Goal: Check status: Check status

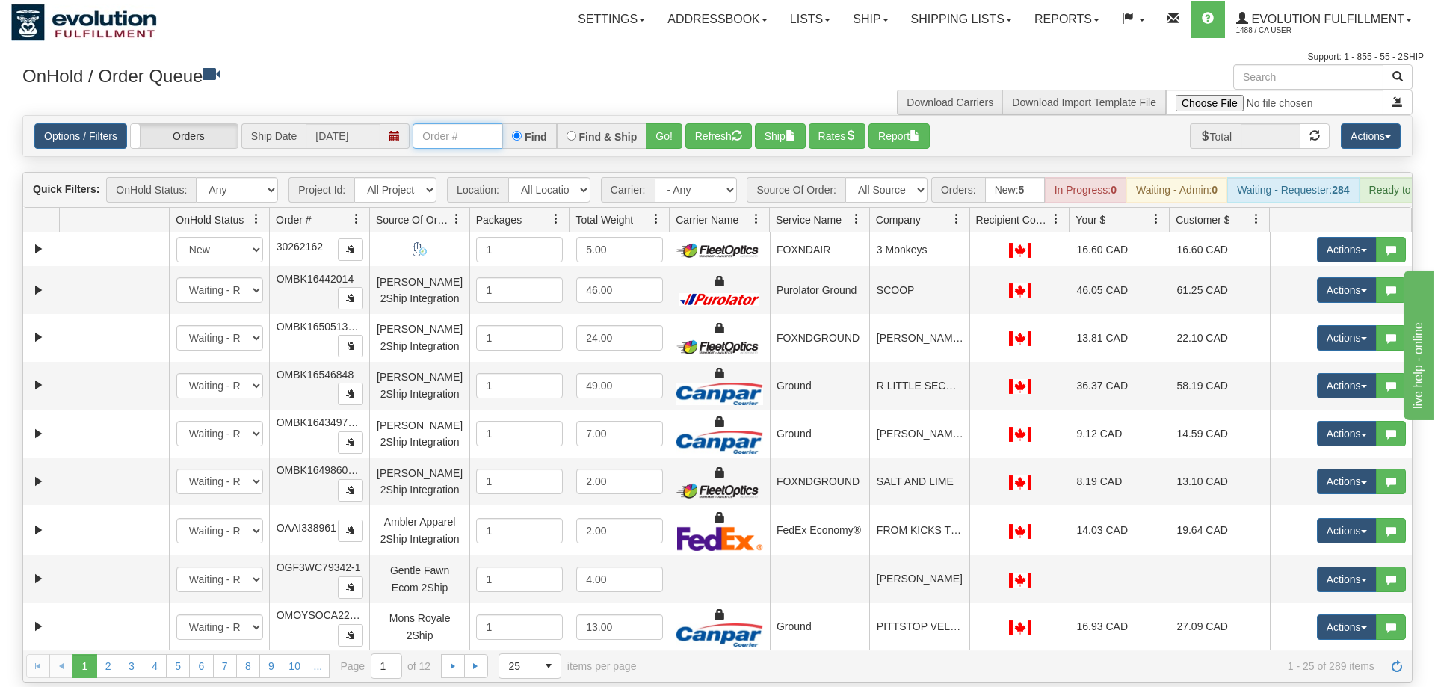
click at [446, 123] on input "text" at bounding box center [458, 135] width 90 height 25
type input "88098"
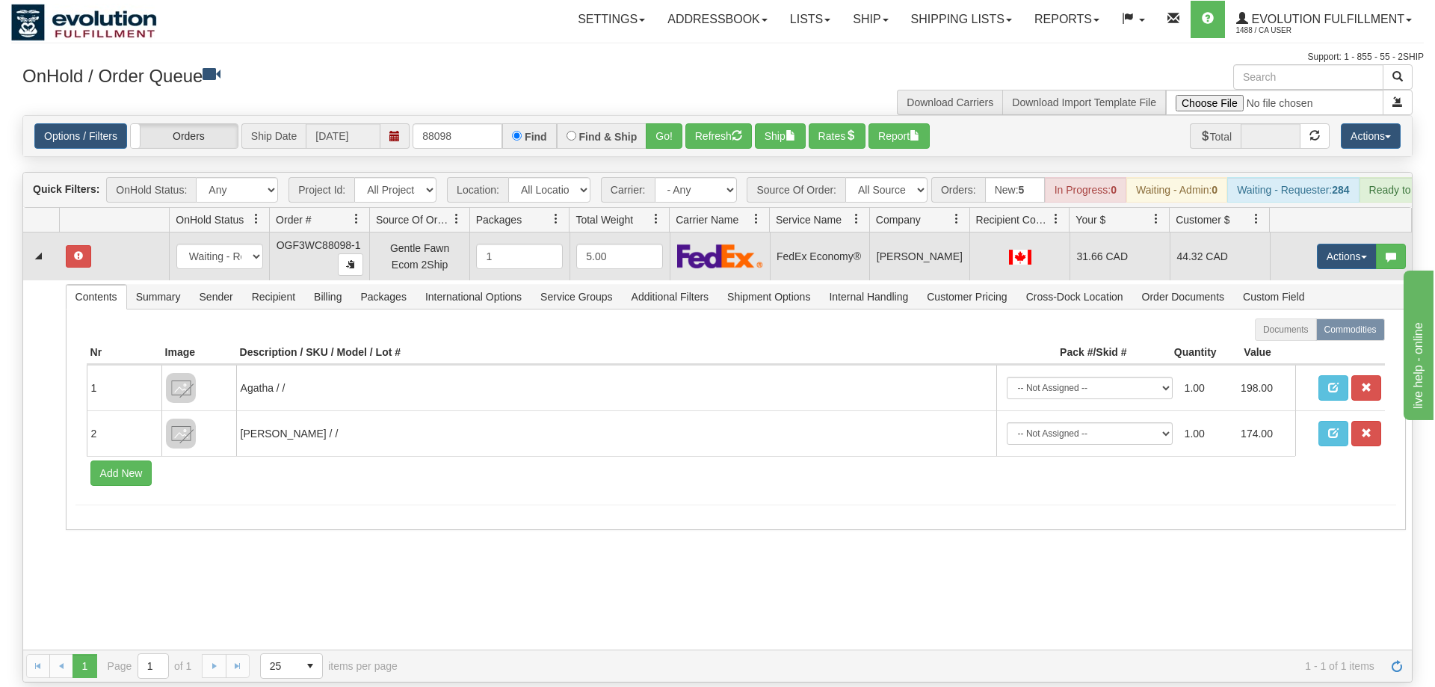
click at [1150, 244] on td "31.66 CAD" at bounding box center [1120, 256] width 100 height 48
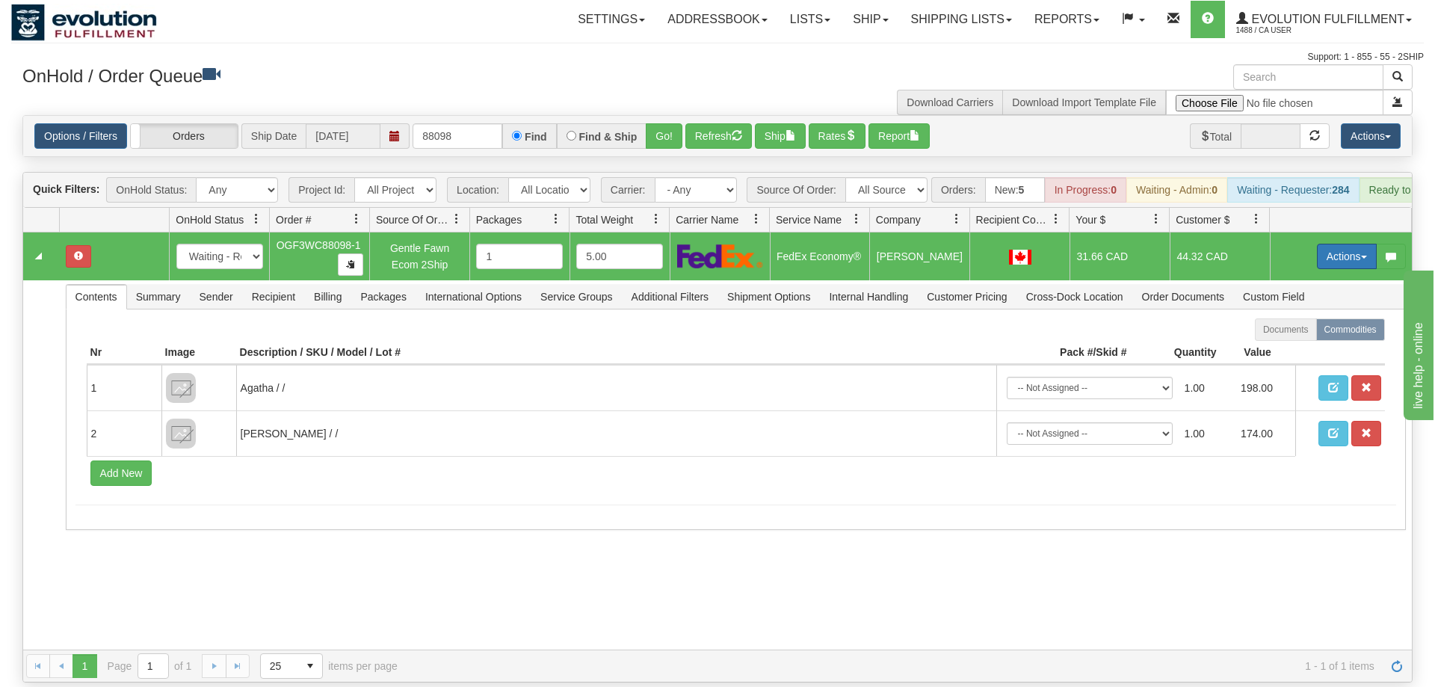
click at [1348, 244] on button "Actions" at bounding box center [1347, 256] width 60 height 25
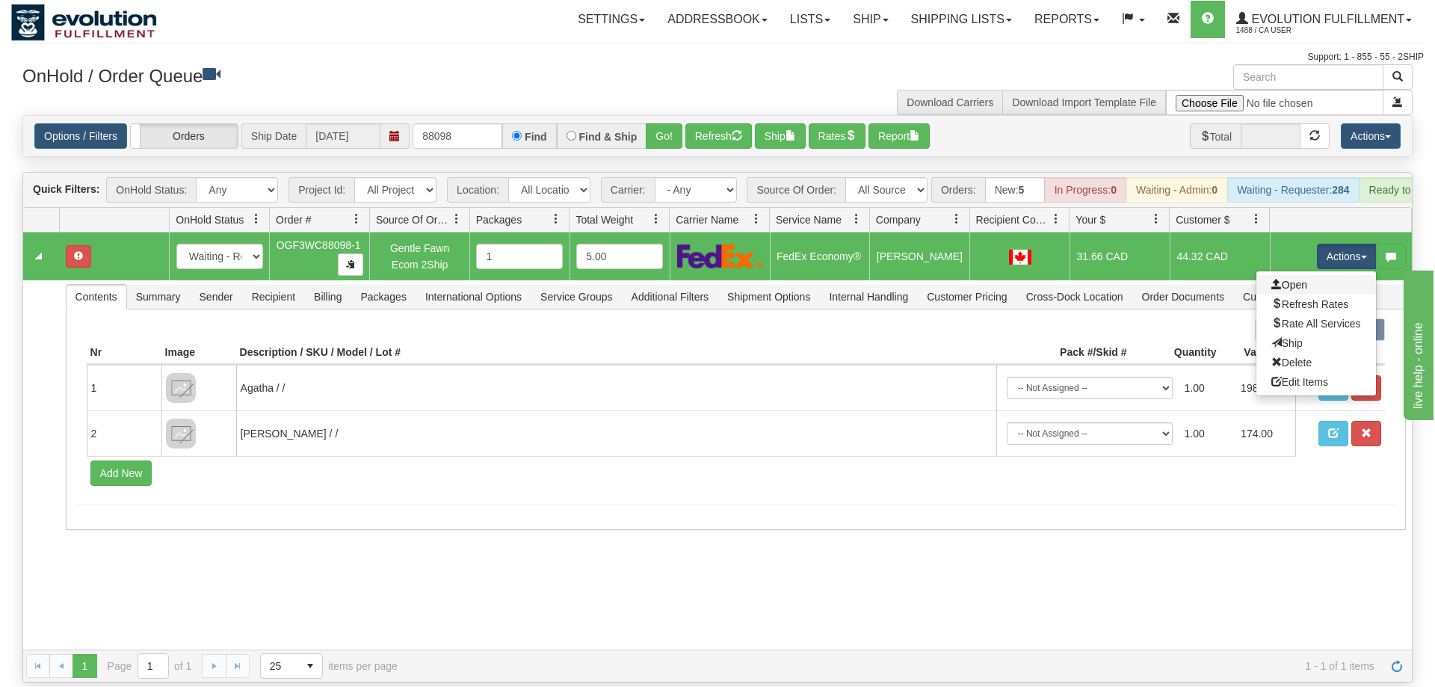
click at [1322, 275] on link "Open" at bounding box center [1316, 284] width 120 height 19
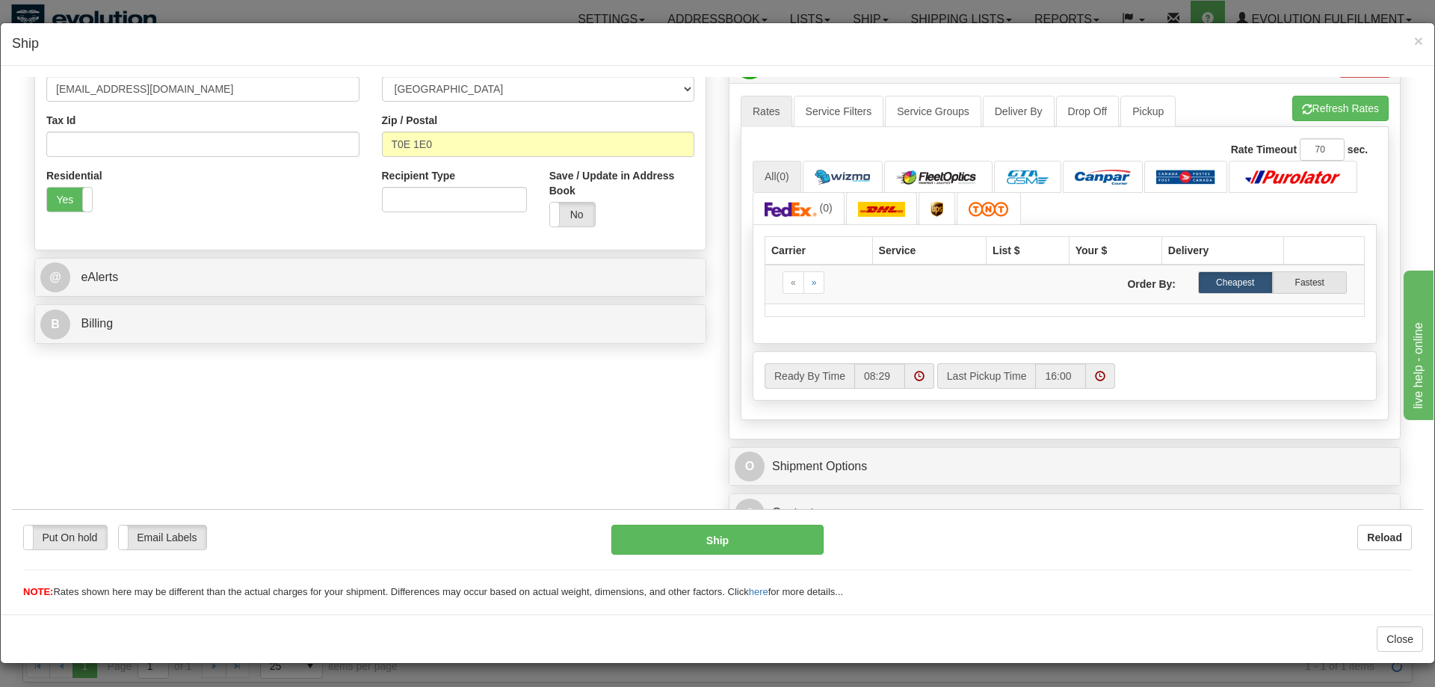
scroll to position [462, 0]
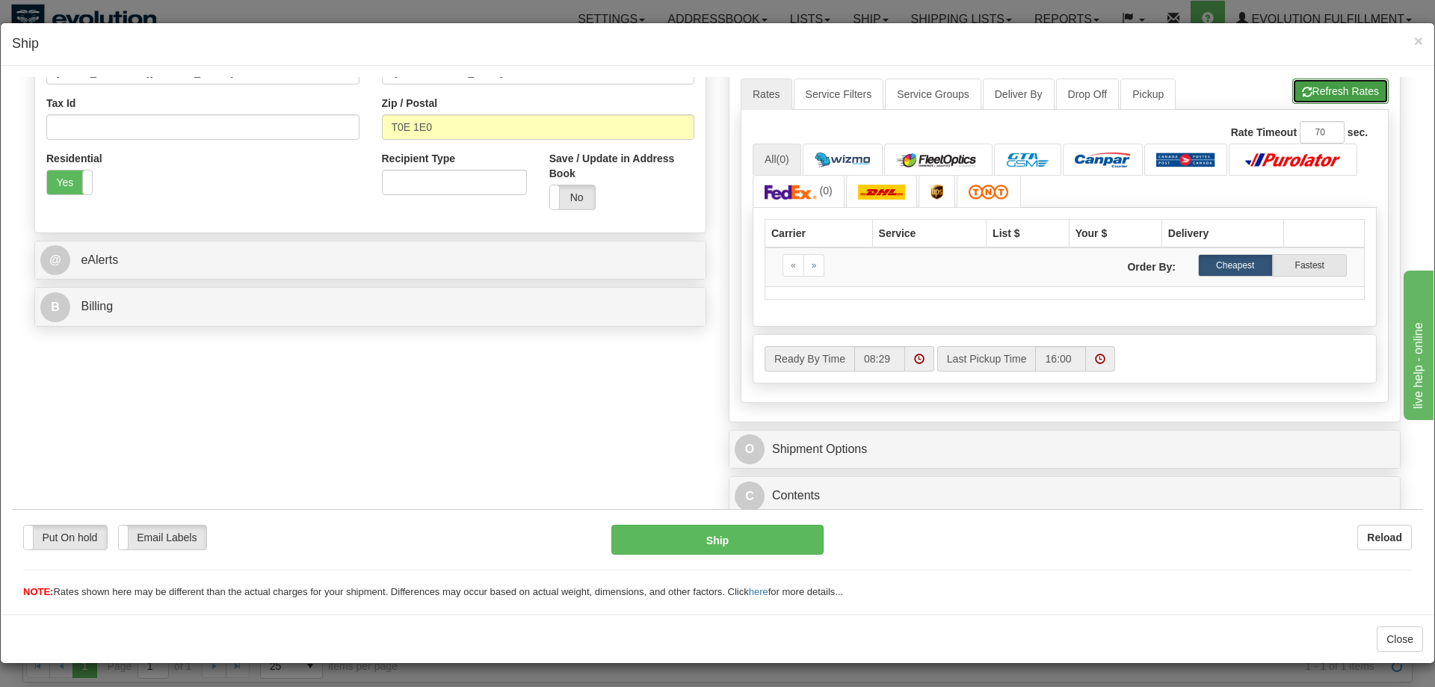
click at [1330, 93] on button "Refresh Rates" at bounding box center [1340, 90] width 96 height 25
type input "20"
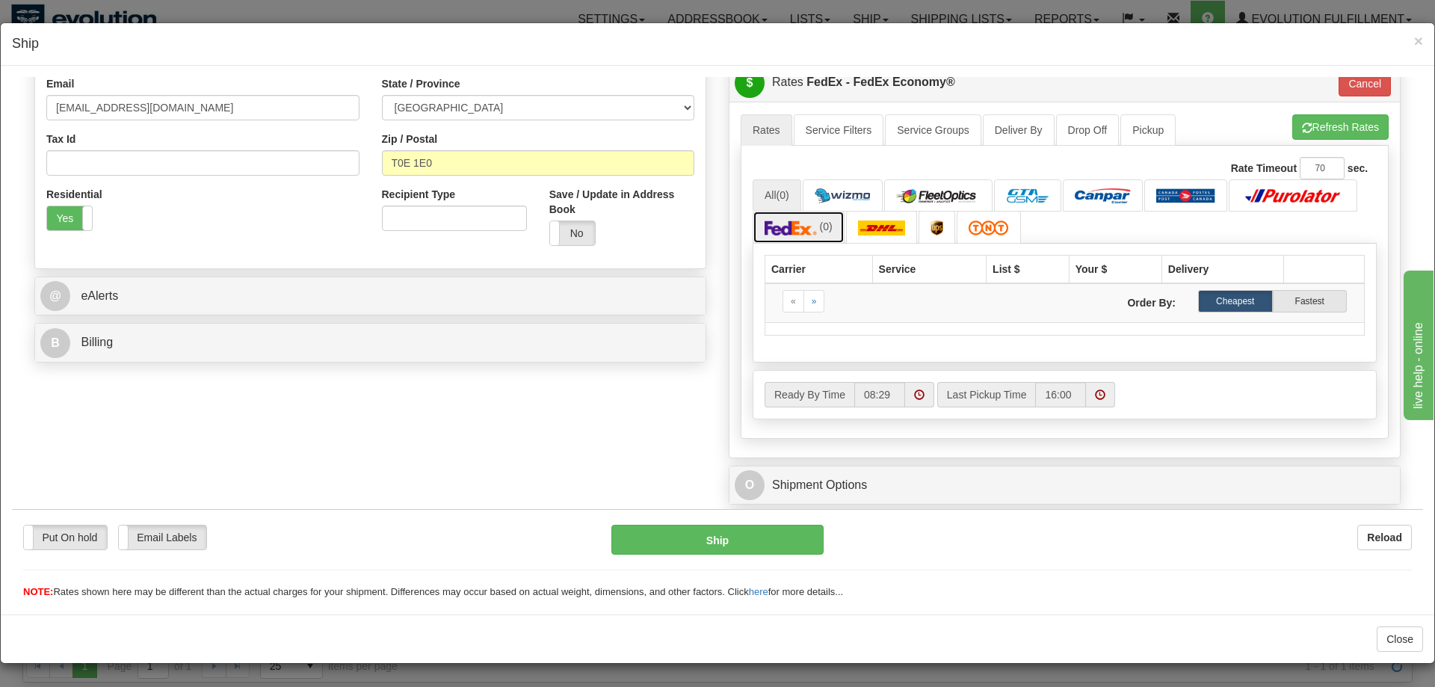
click at [809, 215] on link "(0)" at bounding box center [799, 226] width 92 height 32
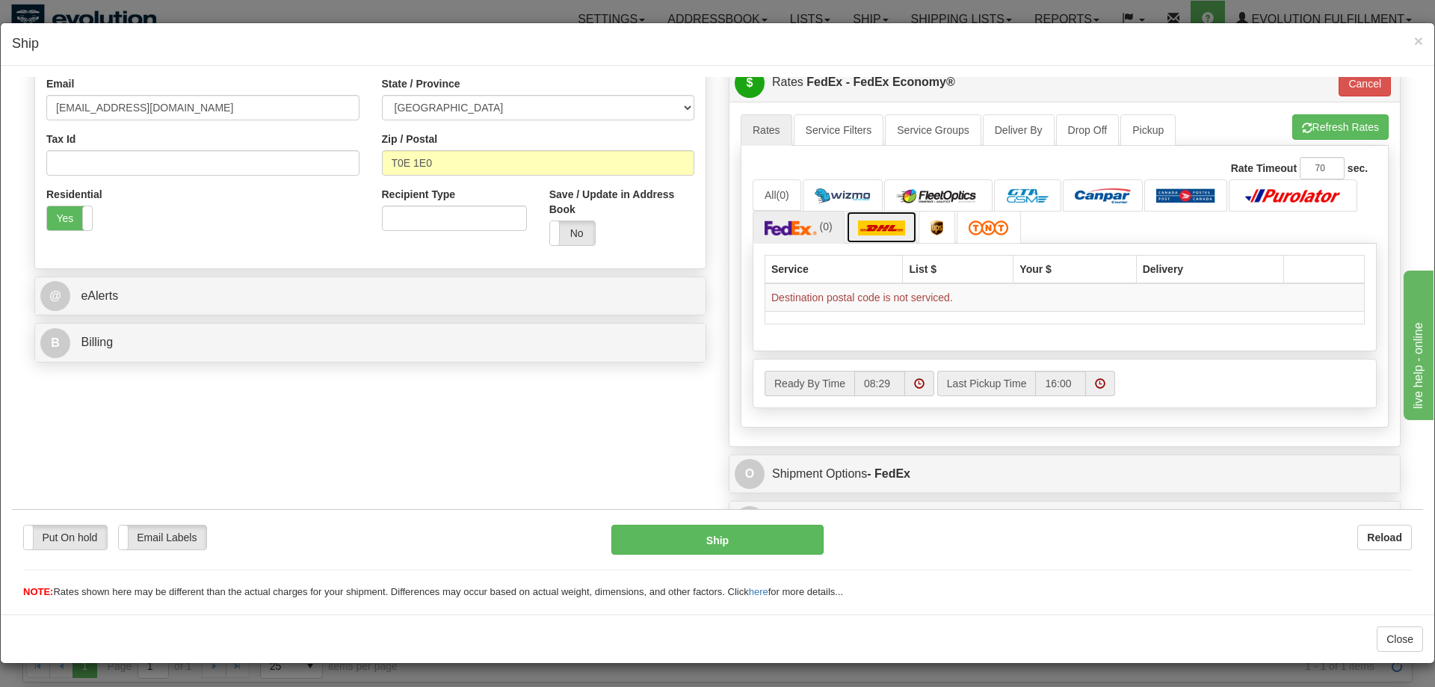
click at [886, 215] on link at bounding box center [882, 226] width 72 height 32
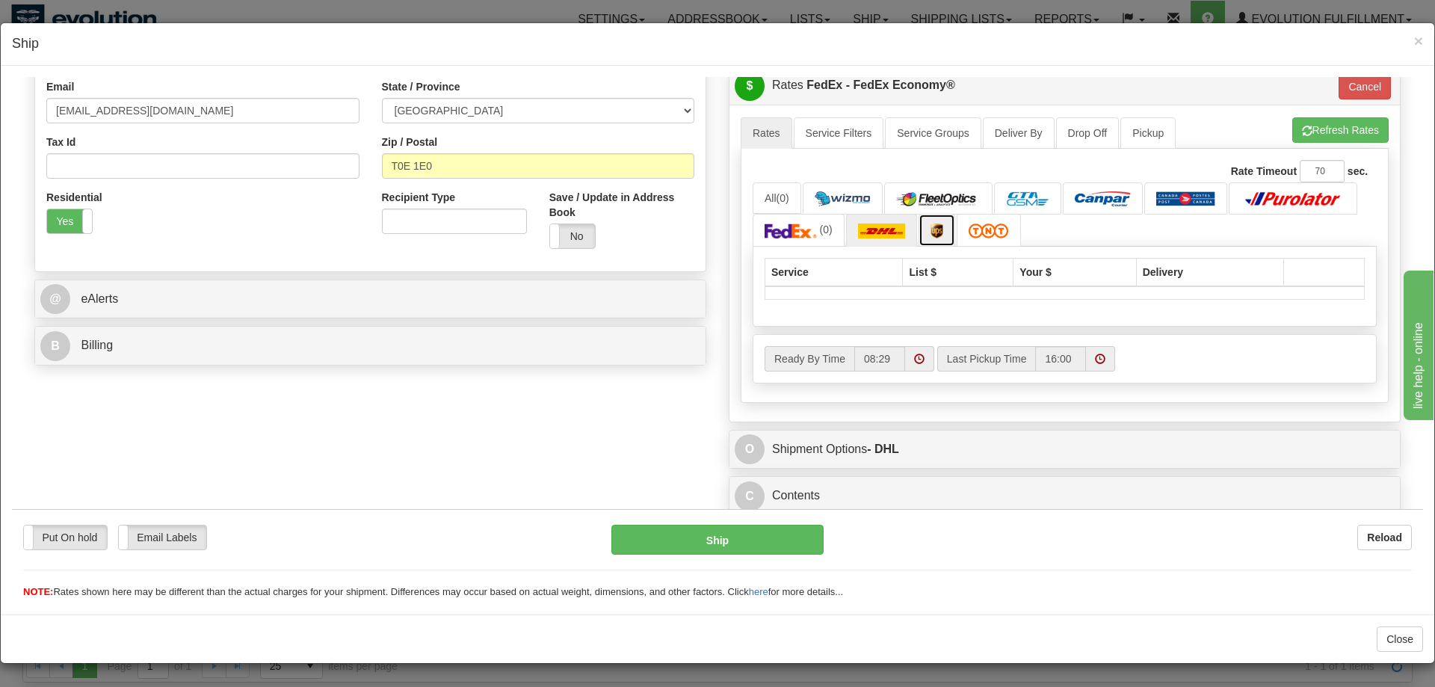
click at [946, 216] on link at bounding box center [937, 229] width 37 height 32
click at [995, 216] on link at bounding box center [989, 229] width 64 height 32
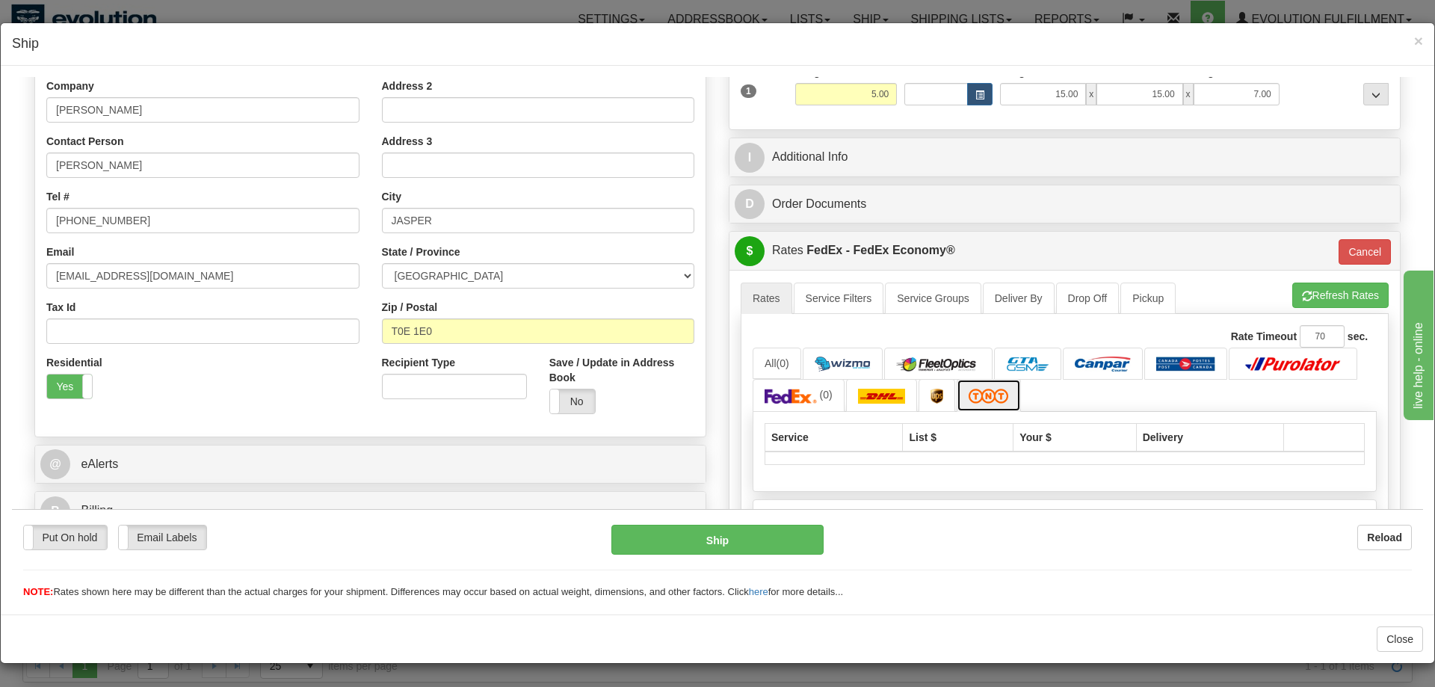
scroll to position [194, 0]
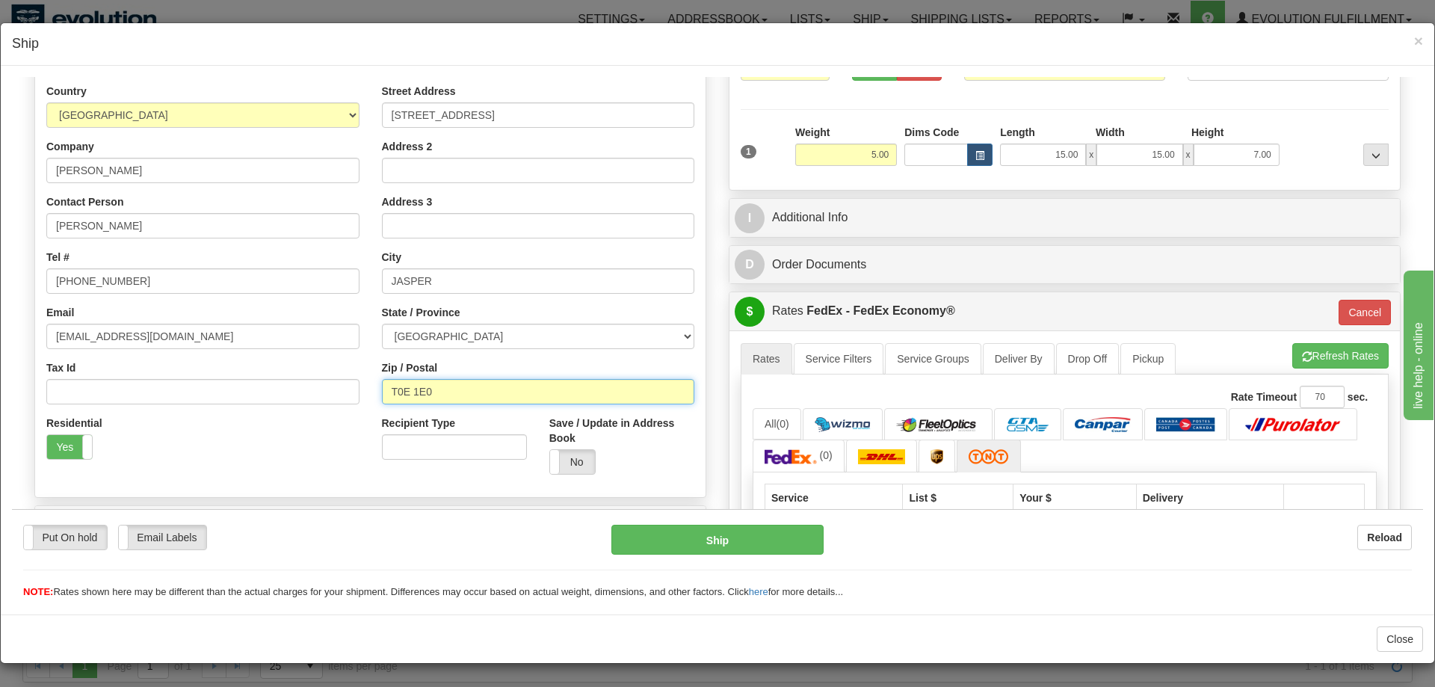
drag, startPoint x: 493, startPoint y: 392, endPoint x: 316, endPoint y: 401, distance: 176.7
click at [305, 401] on div "Country [GEOGRAPHIC_DATA] [GEOGRAPHIC_DATA] [GEOGRAPHIC_DATA] [GEOGRAPHIC_DATA]…" at bounding box center [370, 284] width 670 height 402
drag, startPoint x: 394, startPoint y: 386, endPoint x: 478, endPoint y: 387, distance: 83.7
click at [478, 387] on input "T0E 1E0" at bounding box center [538, 390] width 313 height 25
click at [785, 424] on span "(0)" at bounding box center [783, 423] width 13 height 12
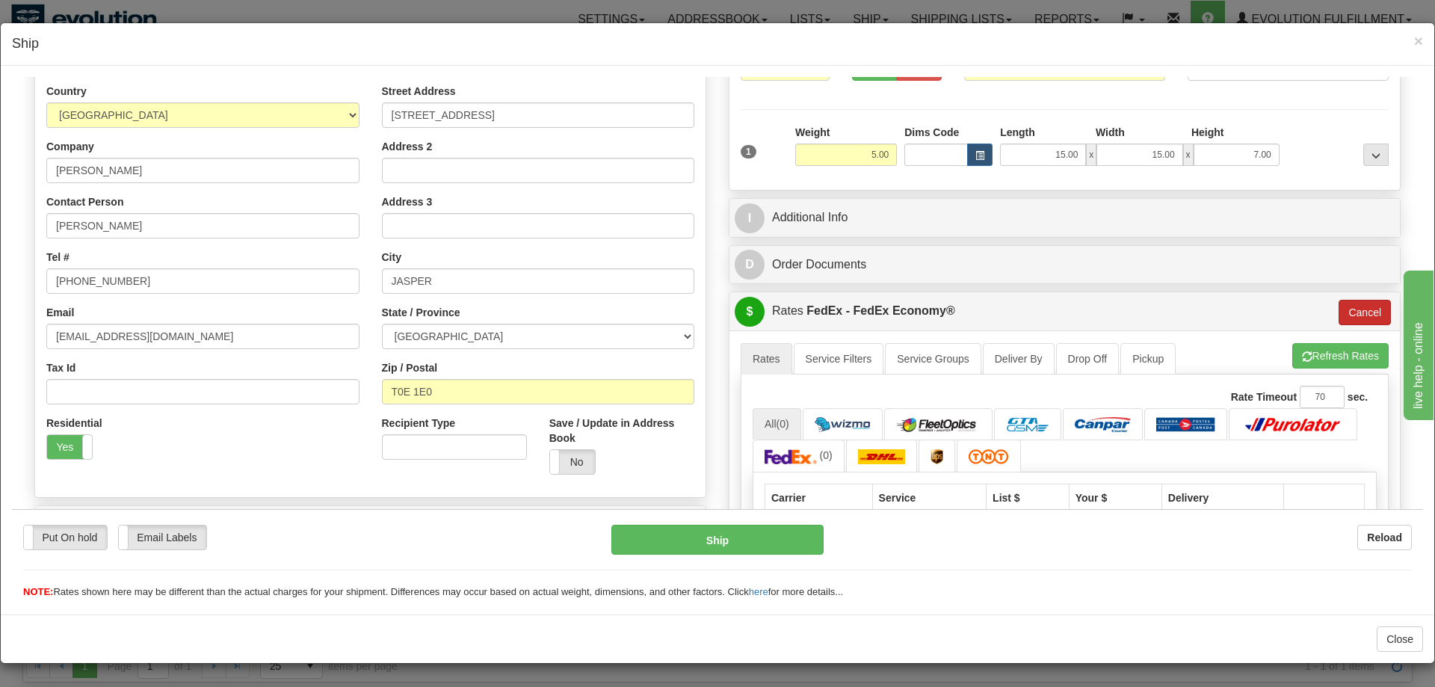
drag, startPoint x: 1374, startPoint y: 328, endPoint x: 1355, endPoint y: 307, distance: 28.6
click at [1370, 326] on div "$ Rates FedEx - FedEx Economy® Cancel" at bounding box center [1064, 310] width 670 height 38
click at [1355, 307] on button "Cancel" at bounding box center [1365, 311] width 52 height 25
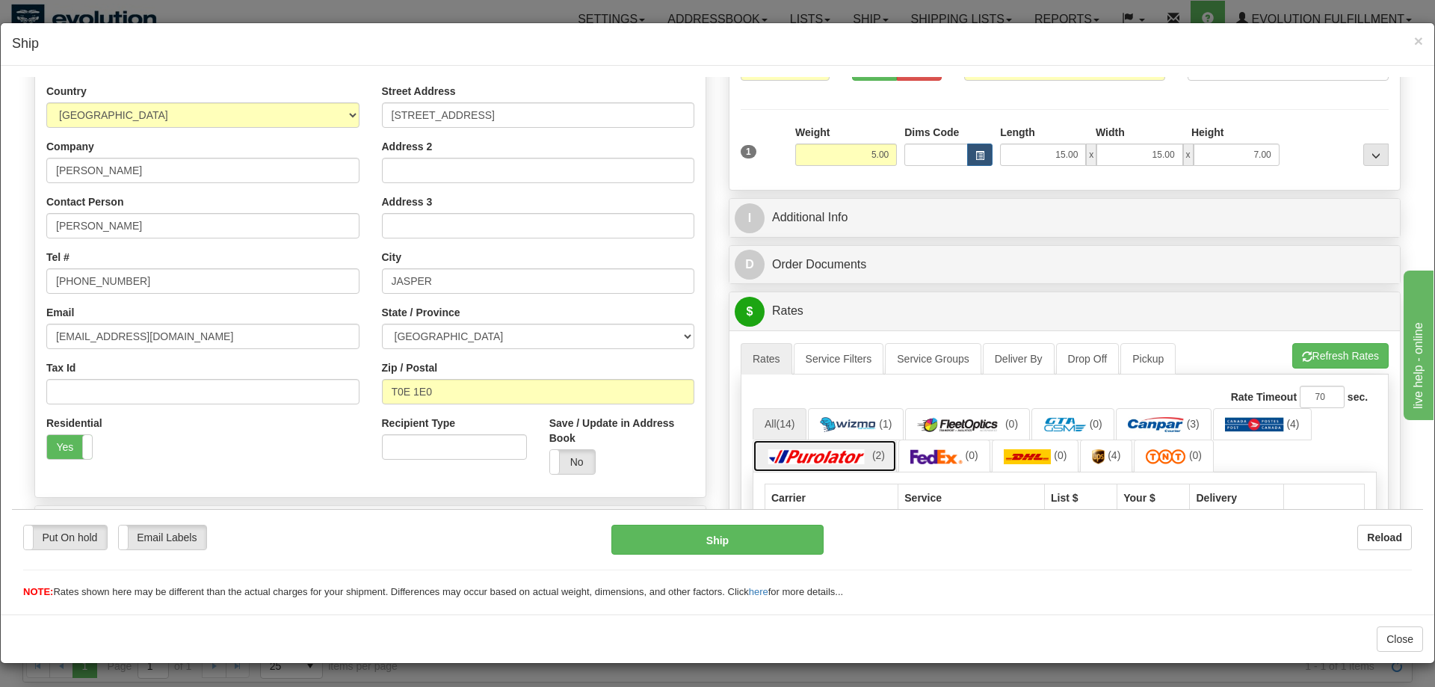
click at [862, 460] on img at bounding box center [817, 455] width 105 height 15
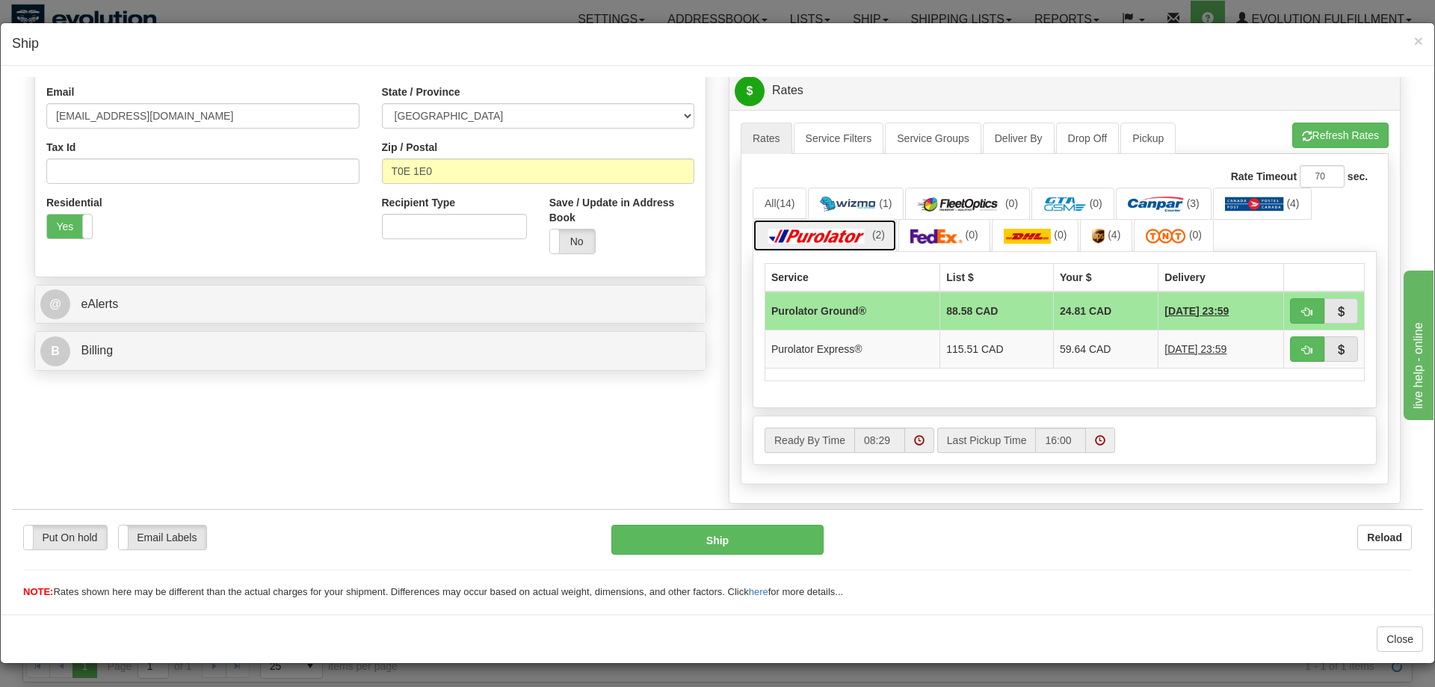
scroll to position [423, 0]
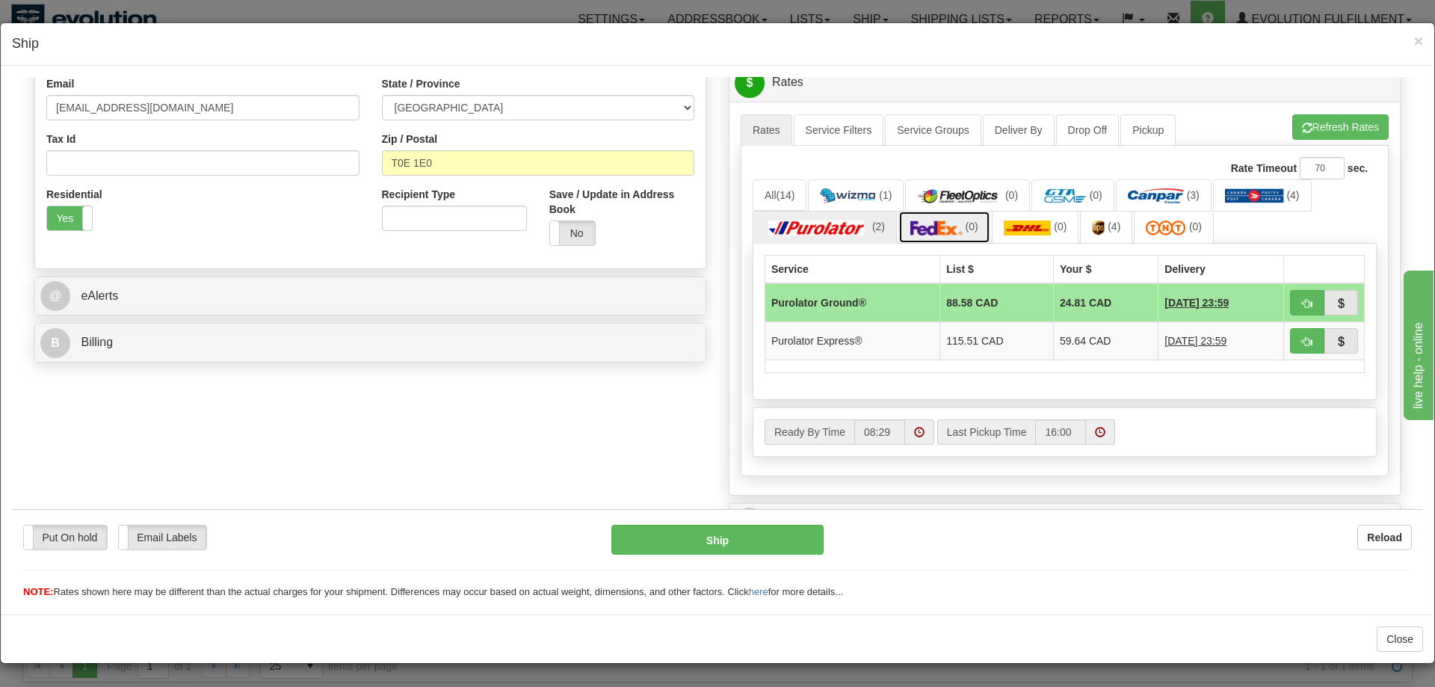
click at [948, 237] on link "(0)" at bounding box center [944, 226] width 92 height 32
